Goal: Information Seeking & Learning: Learn about a topic

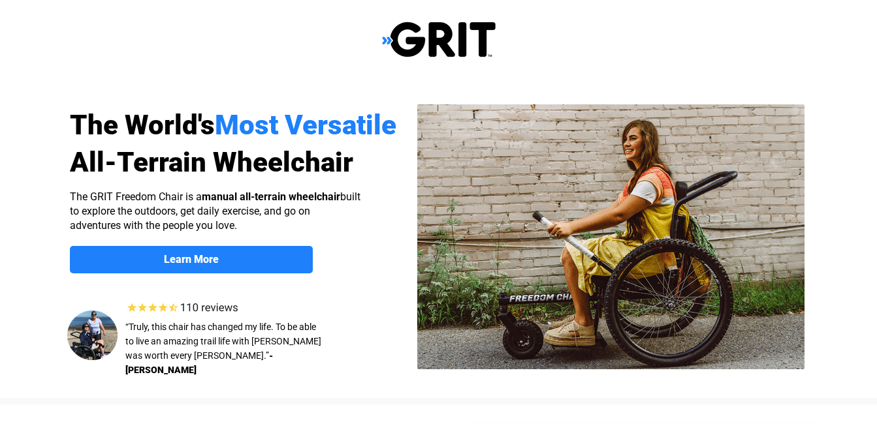
select select "US"
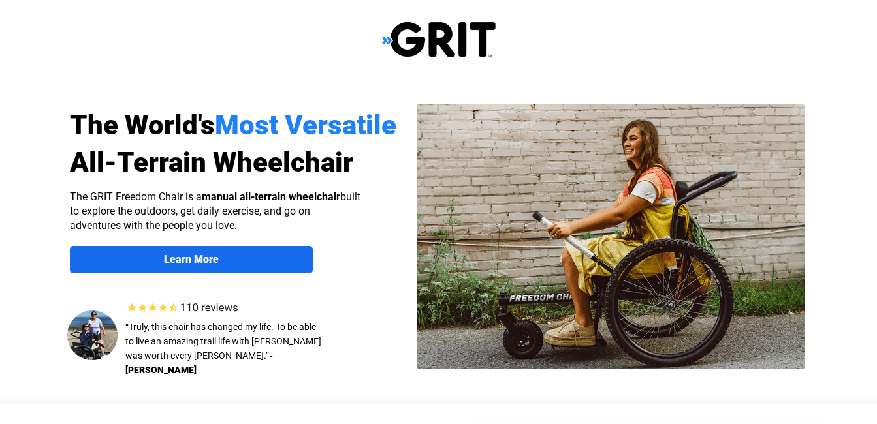
click at [252, 266] on link "Learn More" at bounding box center [191, 259] width 243 height 27
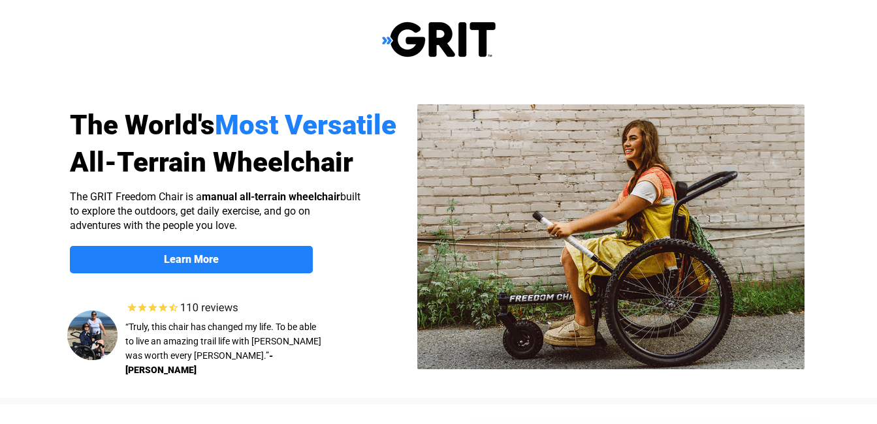
scroll to position [1013, 0]
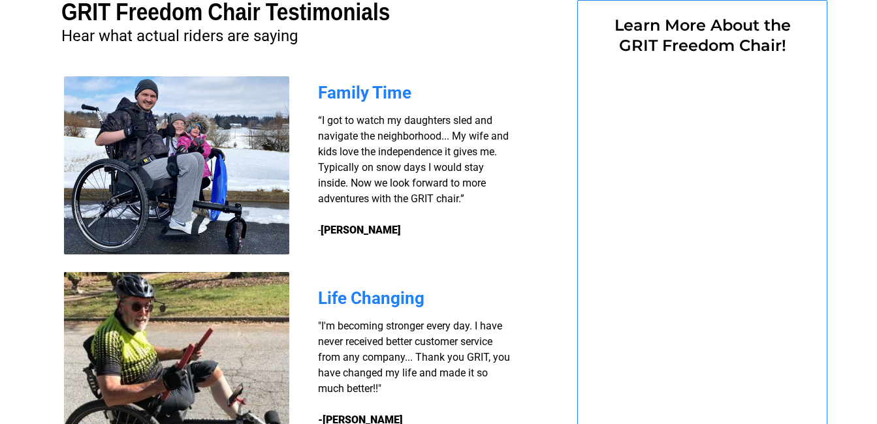
select select "US"
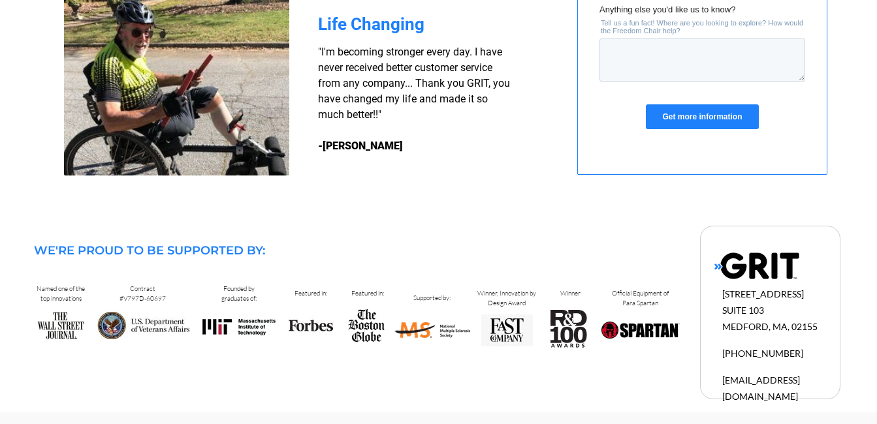
scroll to position [1291, 0]
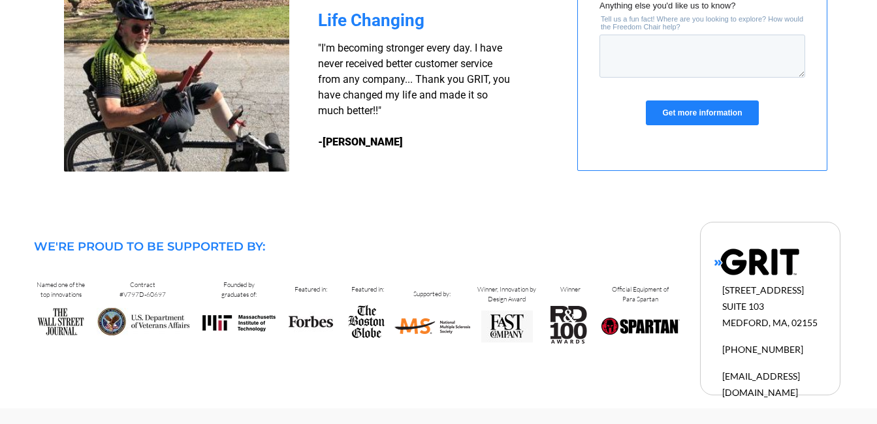
click at [738, 264] on img at bounding box center [756, 262] width 85 height 28
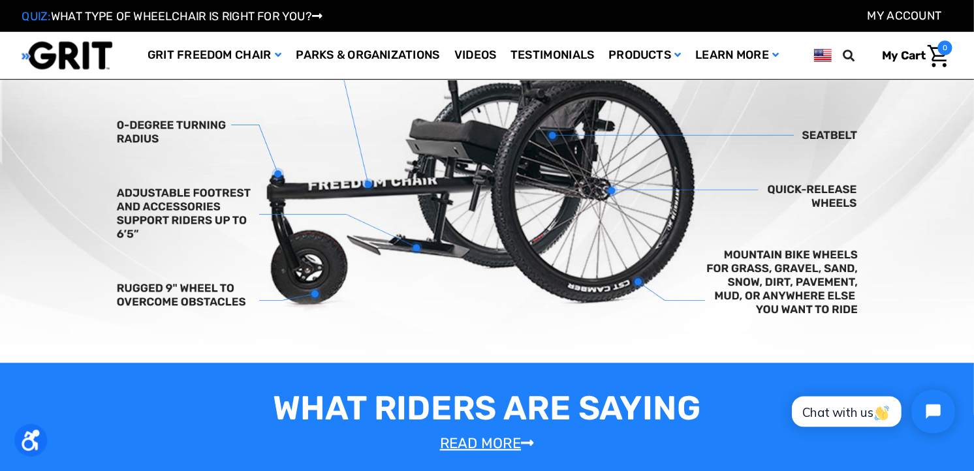
scroll to position [261, 0]
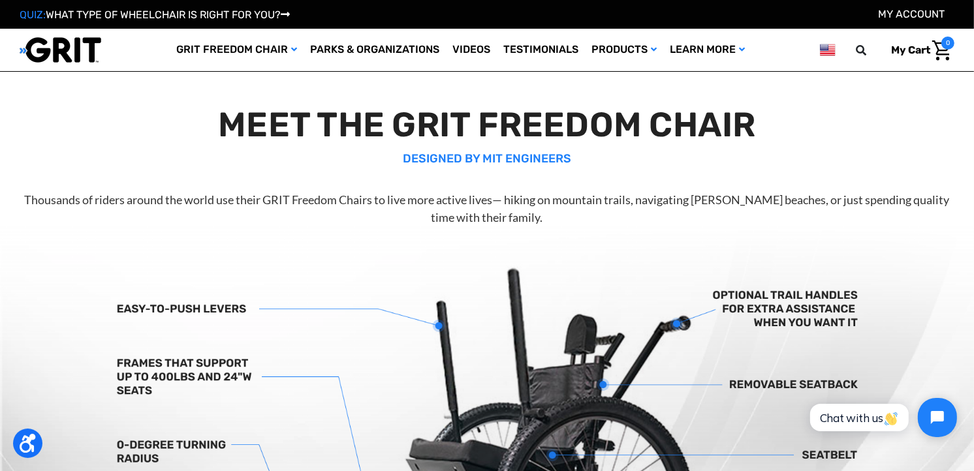
drag, startPoint x: 867, startPoint y: 0, endPoint x: 687, endPoint y: 186, distance: 259.0
click at [687, 186] on div "MEET THE GRIT FREEDOM CHAIR DESIGNED BY MIT ENGINEERS Thousands of riders aroun…" at bounding box center [486, 165] width 925 height 122
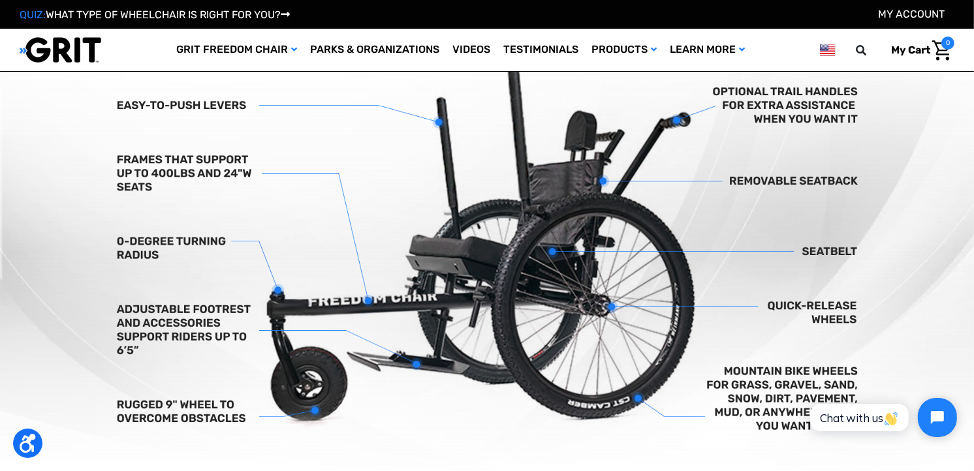
scroll to position [471, 0]
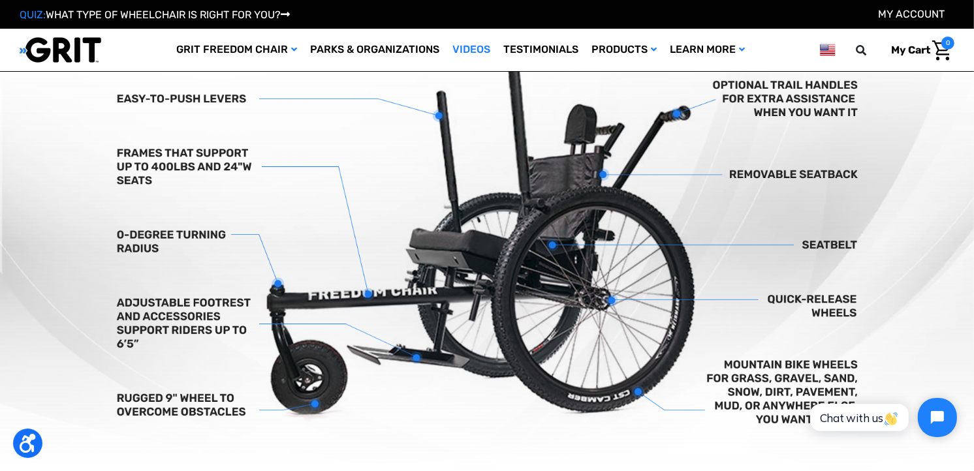
click at [466, 47] on link "Videos" at bounding box center [471, 50] width 51 height 42
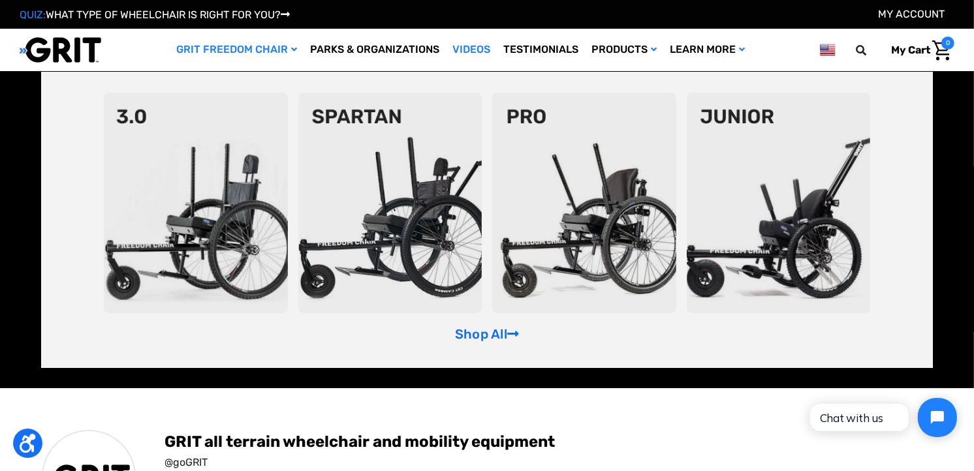
scroll to position [290, 0]
